Goal: Task Accomplishment & Management: Use online tool/utility

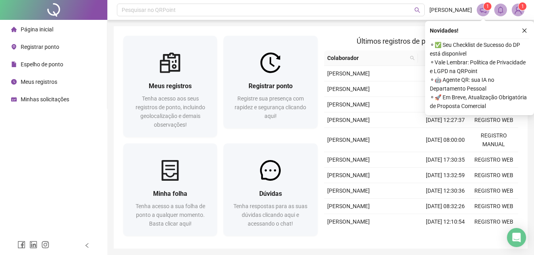
click at [42, 44] on span "Registrar ponto" at bounding box center [40, 47] width 39 height 6
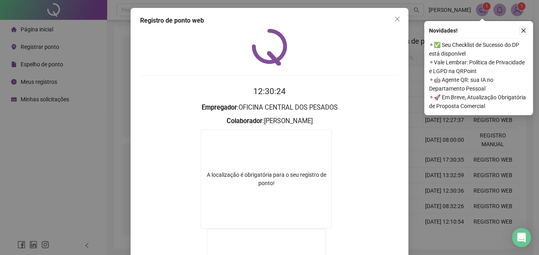
click at [522, 29] on icon "close" at bounding box center [524, 31] width 6 height 6
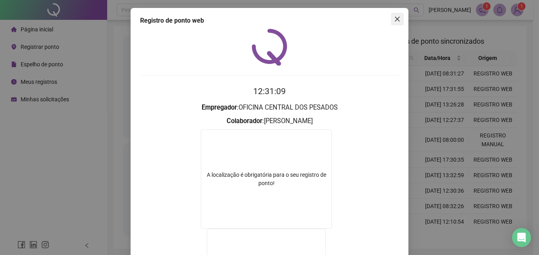
click at [395, 17] on icon "close" at bounding box center [397, 19] width 6 height 6
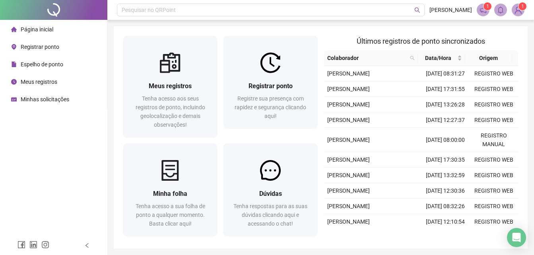
click at [43, 46] on span "Registrar ponto" at bounding box center [40, 47] width 39 height 6
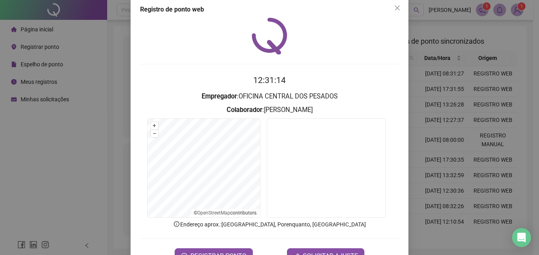
scroll to position [38, 0]
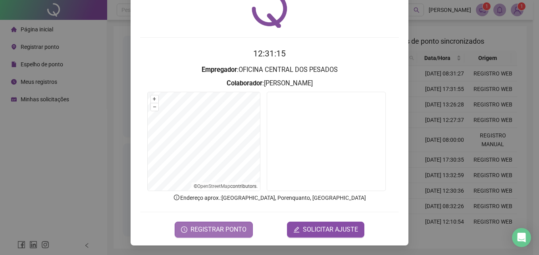
click at [210, 231] on span "REGISTRAR PONTO" at bounding box center [219, 230] width 56 height 10
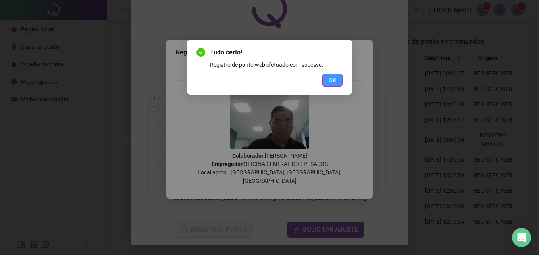
click at [331, 82] on span "OK" at bounding box center [333, 80] width 8 height 9
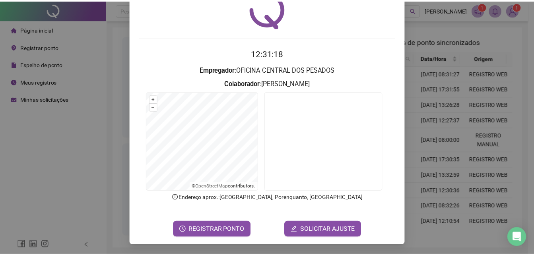
scroll to position [0, 0]
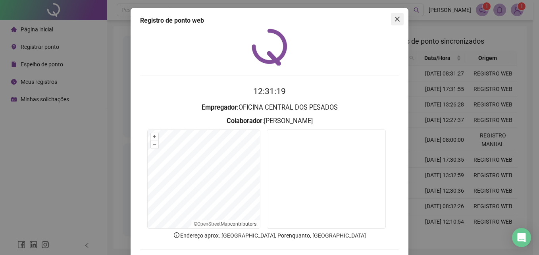
click at [394, 19] on icon "close" at bounding box center [397, 19] width 6 height 6
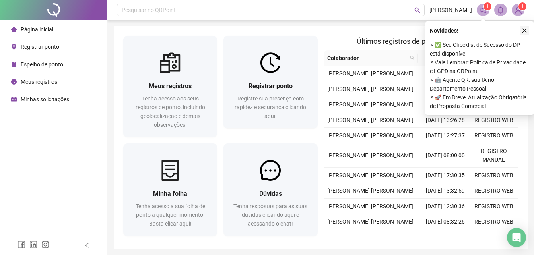
click at [525, 29] on icon "close" at bounding box center [524, 31] width 6 height 6
